Goal: Transaction & Acquisition: Purchase product/service

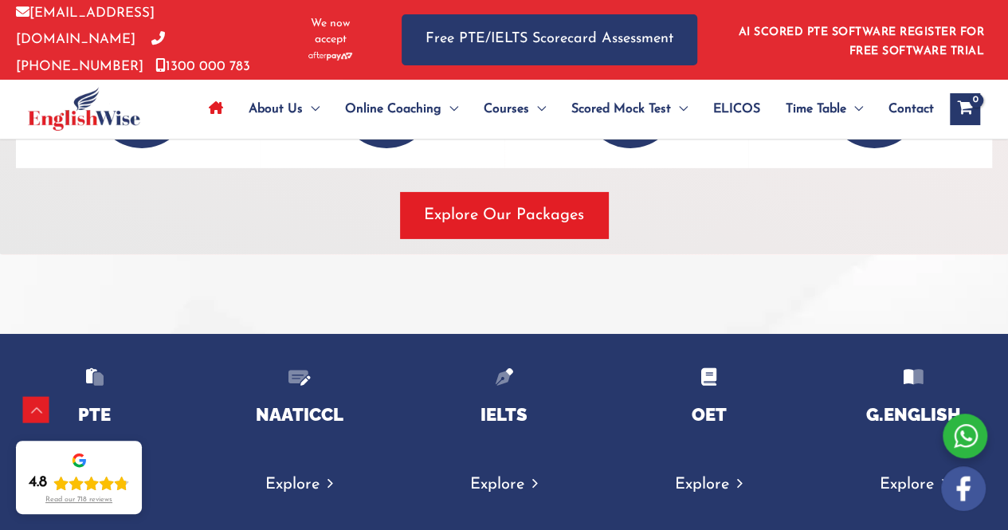
scroll to position [2528, 0]
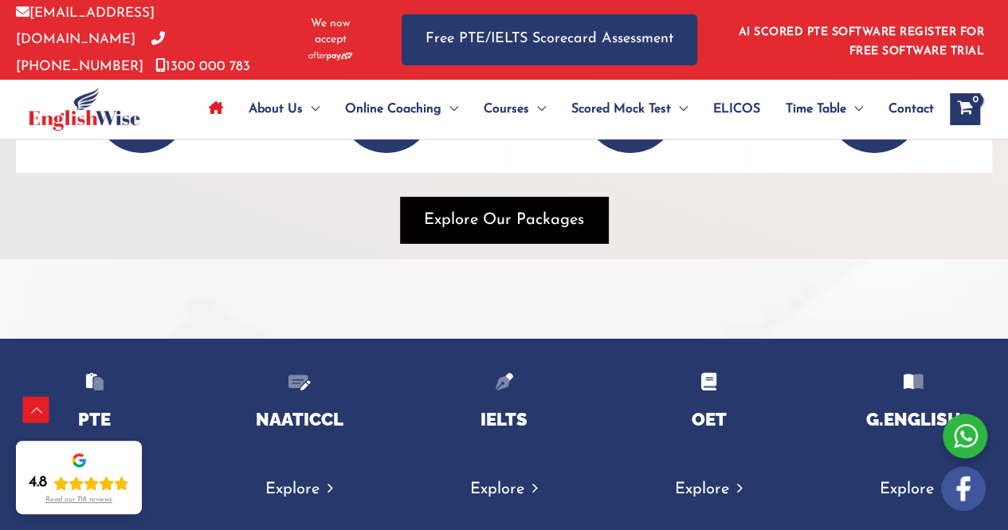
click at [465, 226] on span "button" at bounding box center [504, 220] width 208 height 46
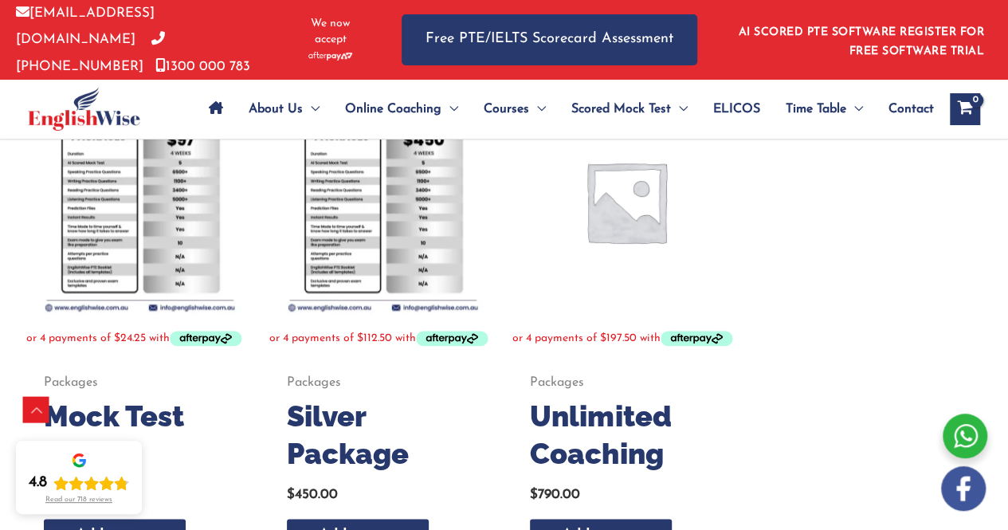
scroll to position [892, 0]
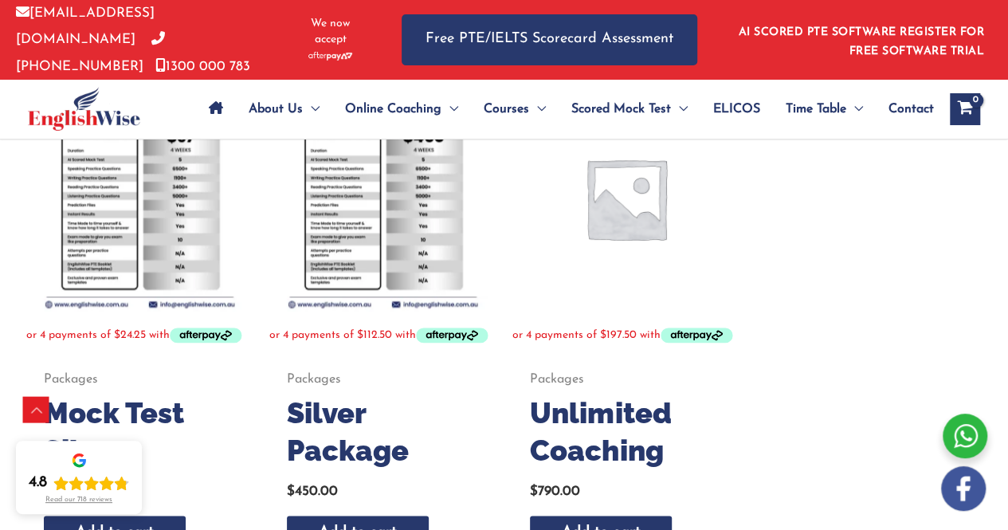
click at [115, 230] on img at bounding box center [139, 197] width 227 height 227
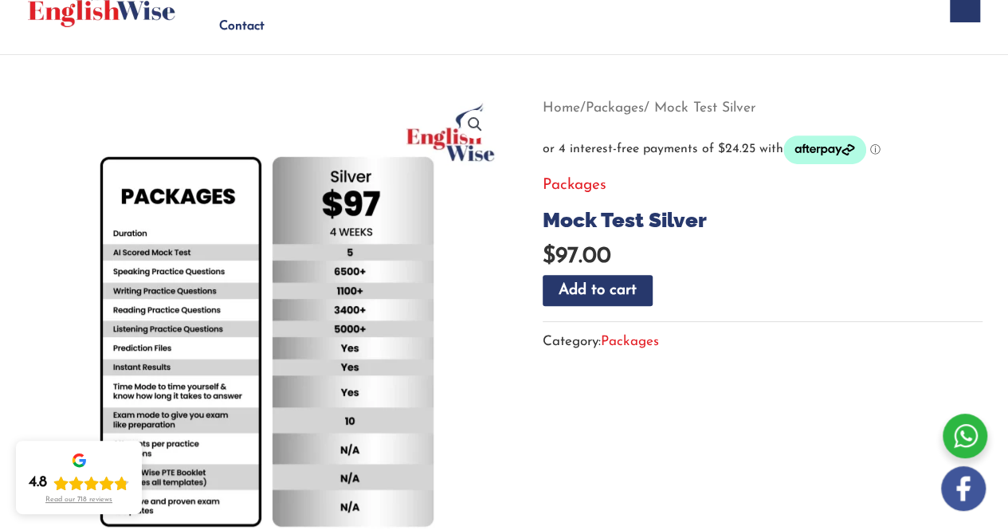
scroll to position [83, 0]
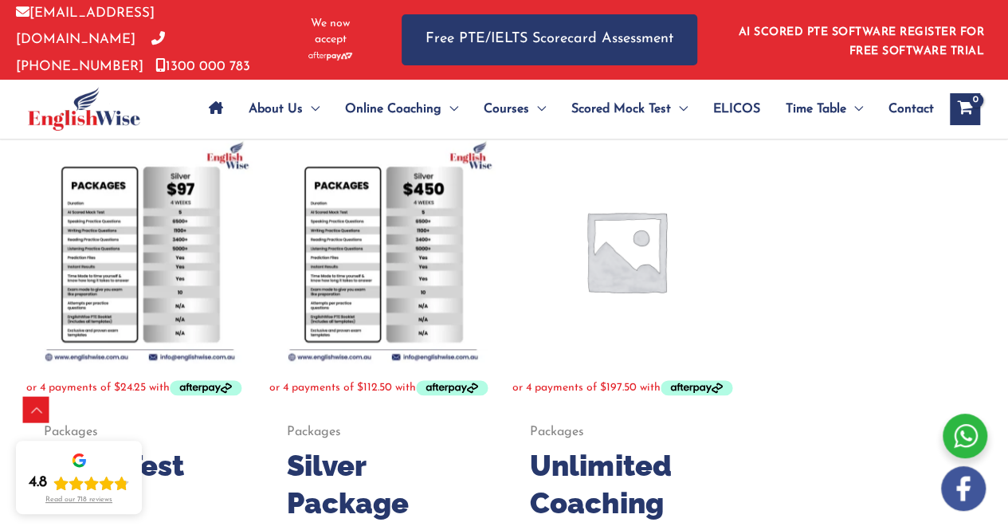
scroll to position [841, 0]
click at [327, 280] on img at bounding box center [382, 249] width 227 height 227
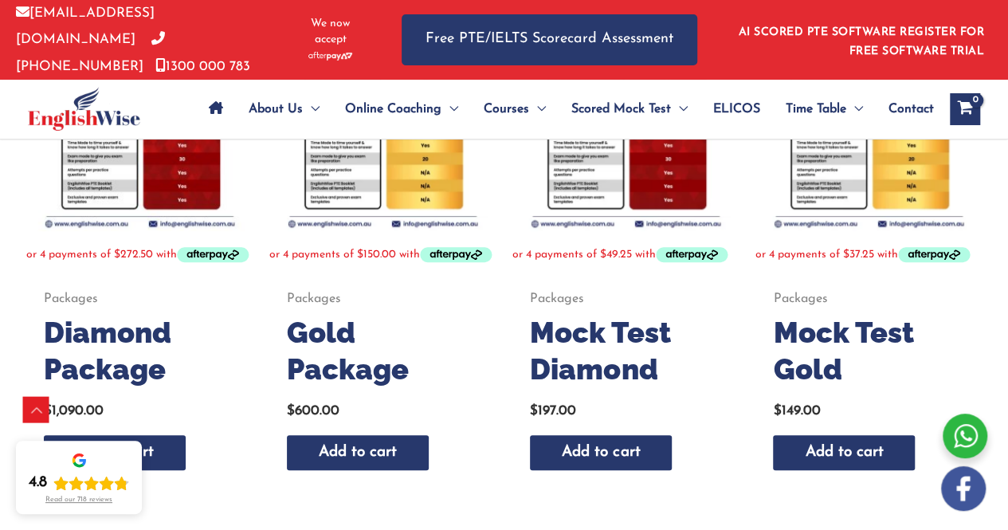
scroll to position [440, 0]
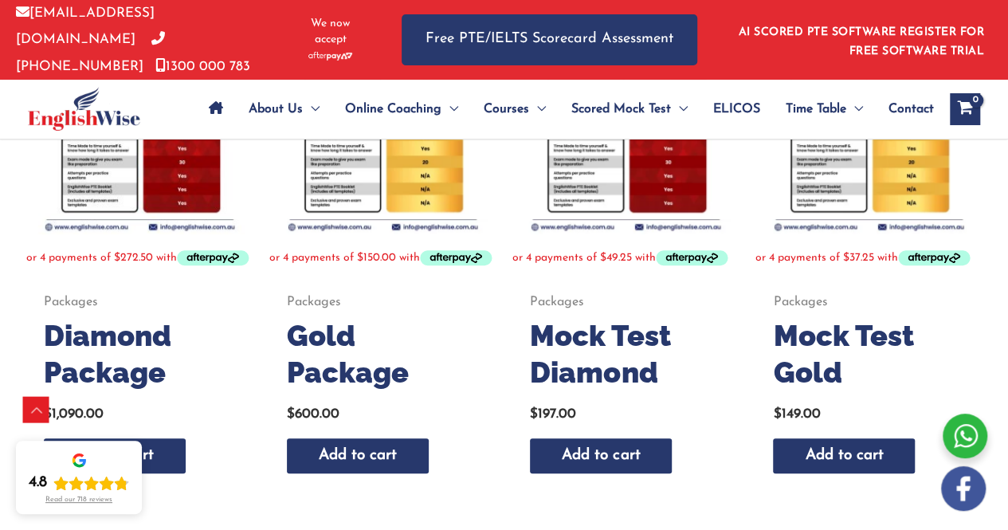
click at [818, 350] on h2 "Mock Test Gold" at bounding box center [868, 354] width 190 height 75
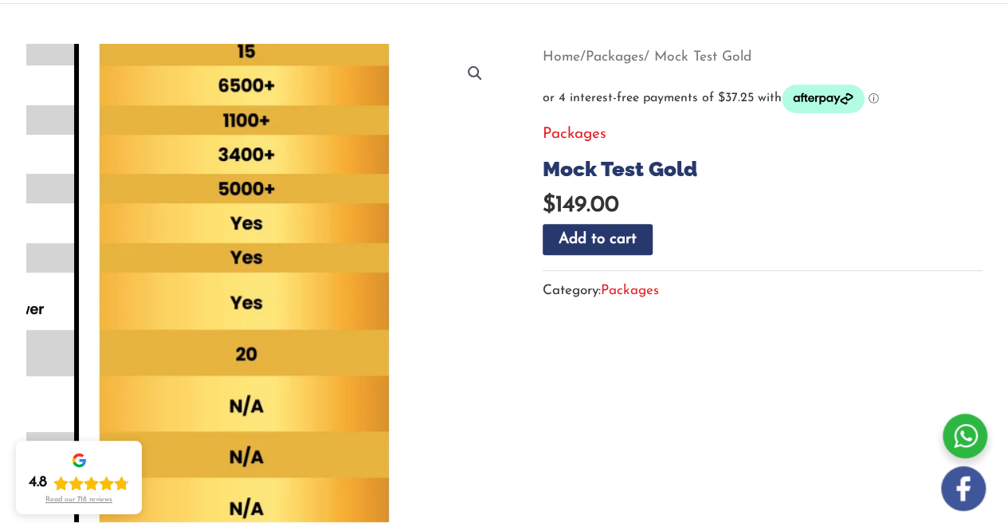
scroll to position [186, 0]
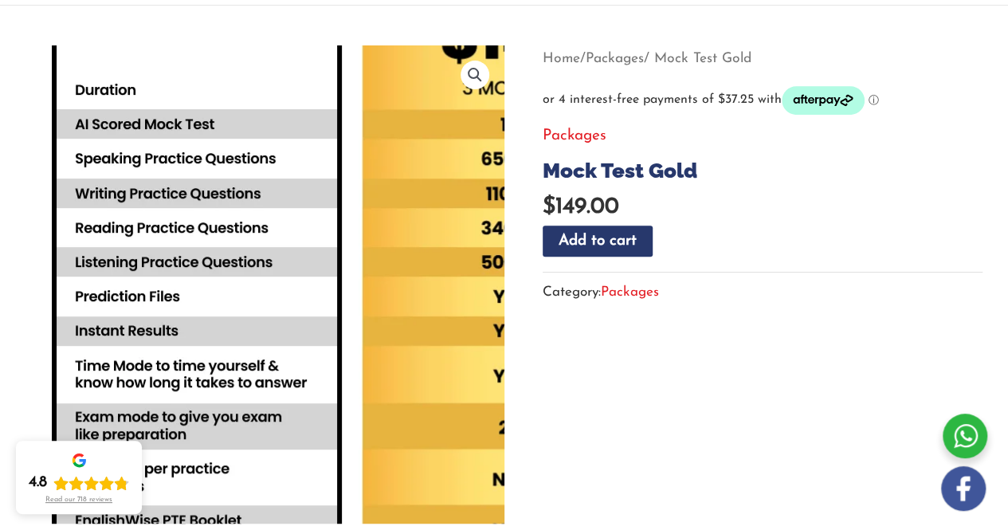
click at [159, 296] on img at bounding box center [349, 271] width 861 height 861
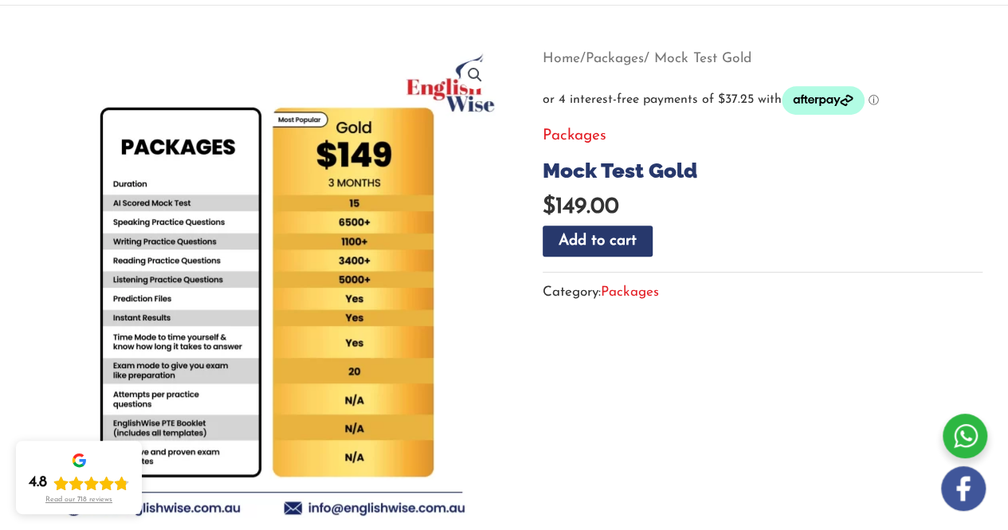
click at [480, 61] on link "🔍" at bounding box center [475, 75] width 29 height 29
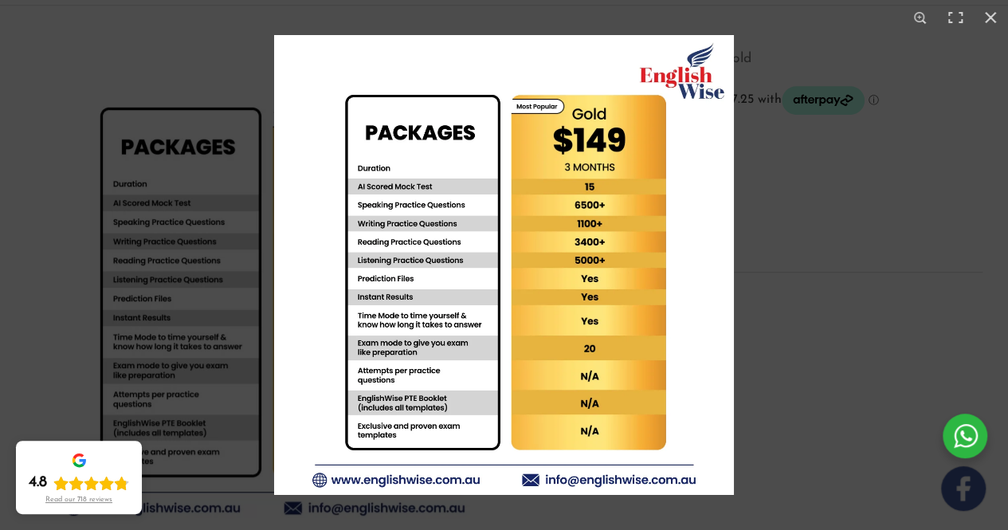
click at [810, 226] on div at bounding box center [778, 300] width 1008 height 530
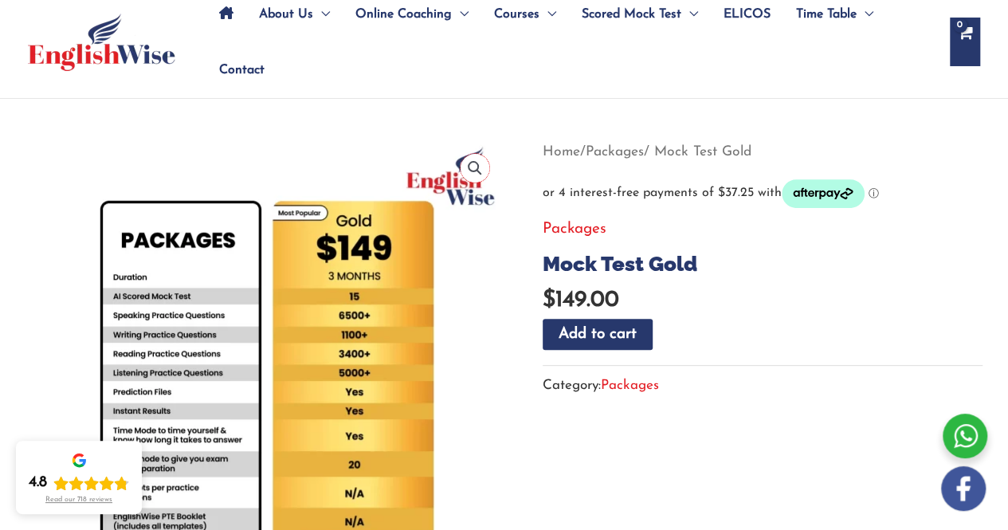
scroll to position [80, 0]
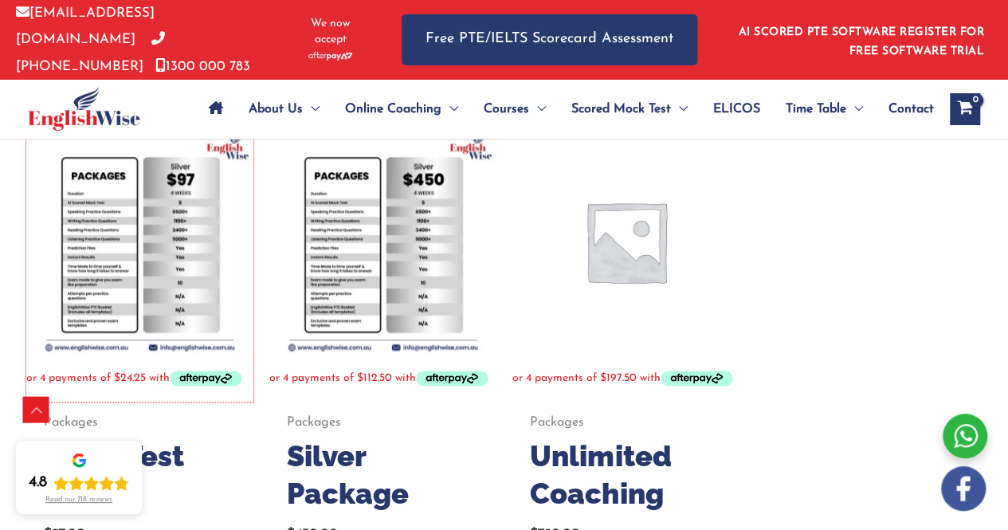
click at [124, 300] on img at bounding box center [139, 240] width 227 height 227
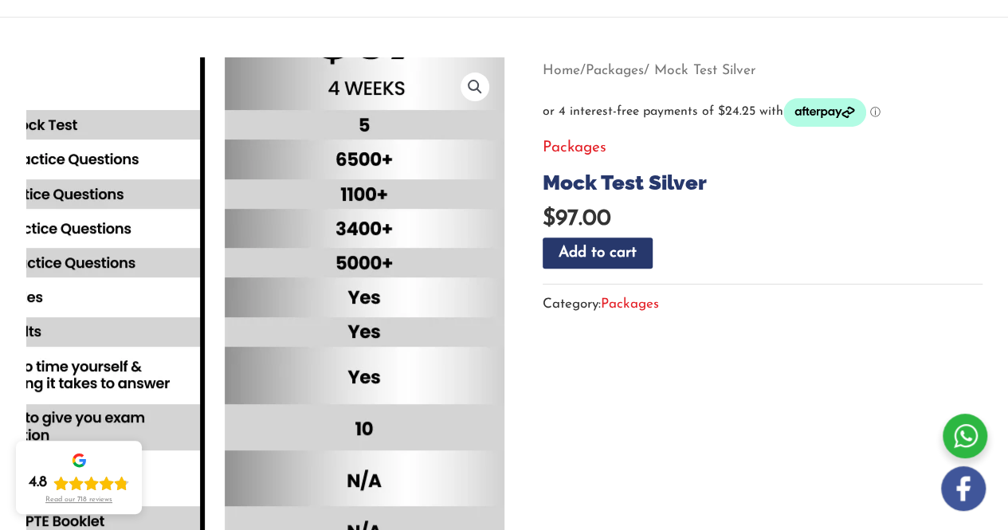
scroll to position [175, 0]
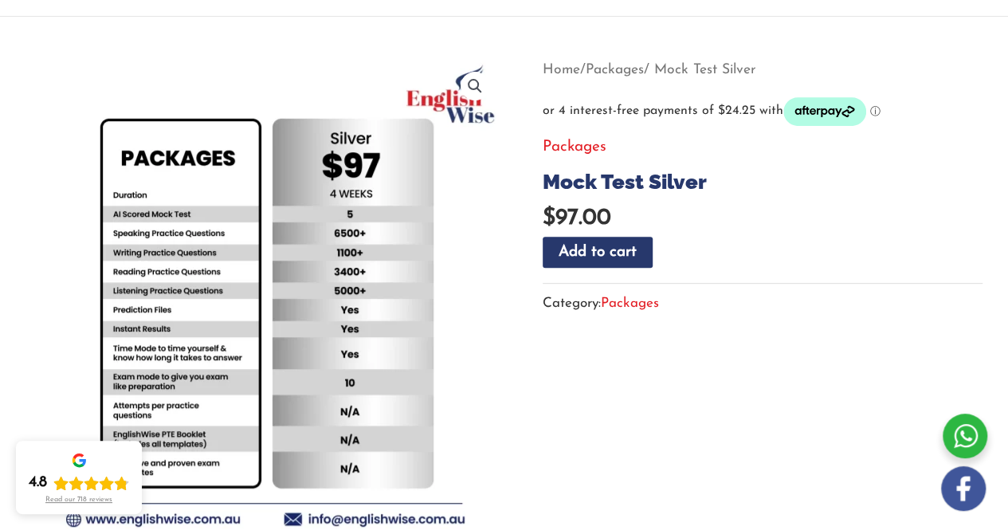
click at [736, 190] on div "Home / Packages / Mock Test Silver Packages Mock Test Silver $ 97.00 Mock Test …" at bounding box center [763, 192] width 440 height 271
